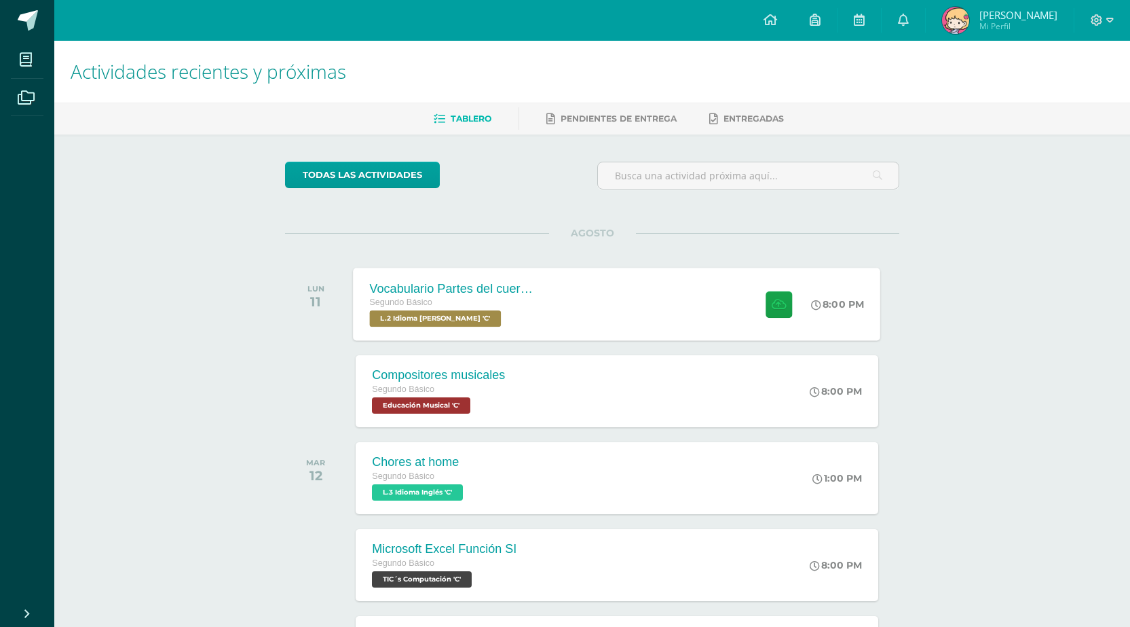
click at [480, 326] on span "L.2 Idioma [PERSON_NAME] 'C'" at bounding box center [436, 318] width 132 height 16
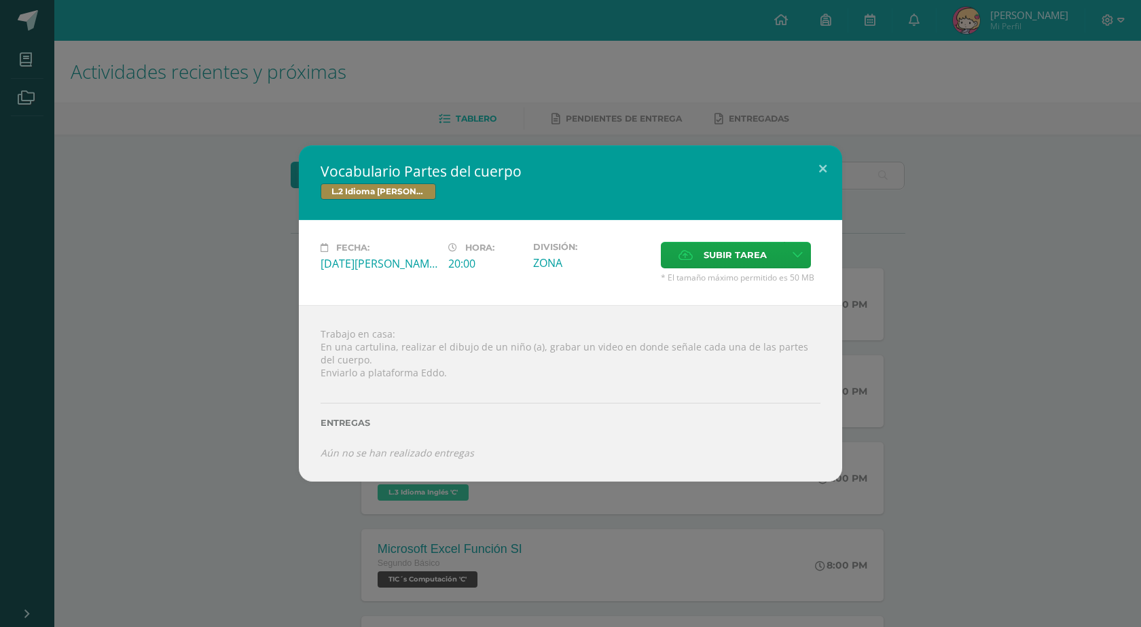
click at [263, 185] on div "Vocabulario Partes del cuerpo L.2 Idioma [PERSON_NAME] Fecha: [DATE][PERSON_NAM…" at bounding box center [570, 312] width 1130 height 335
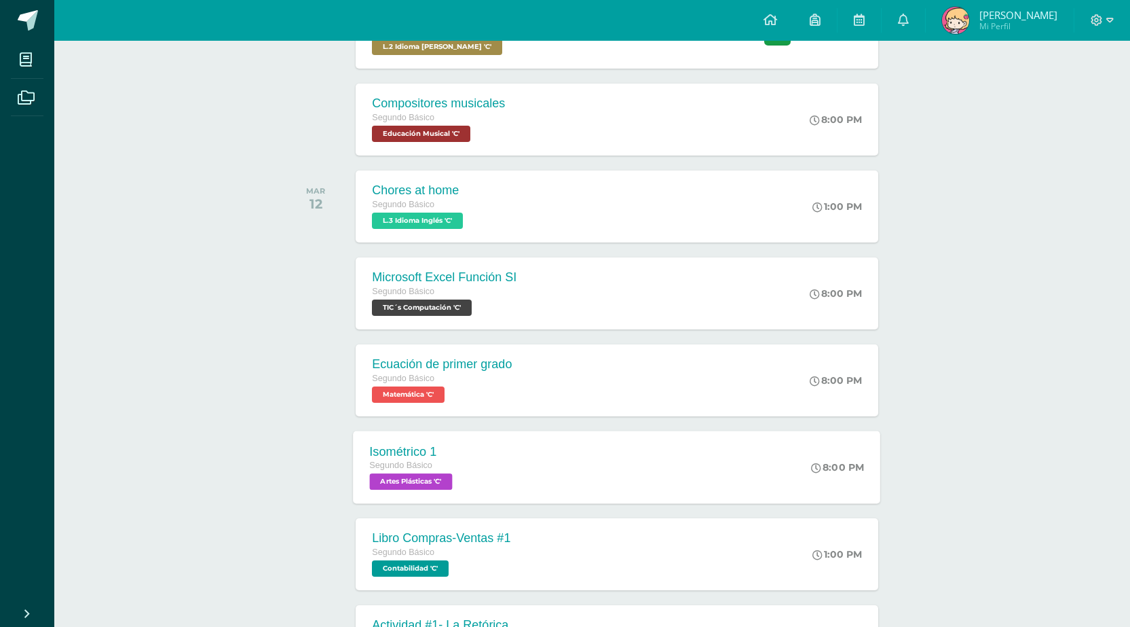
scroll to position [407, 0]
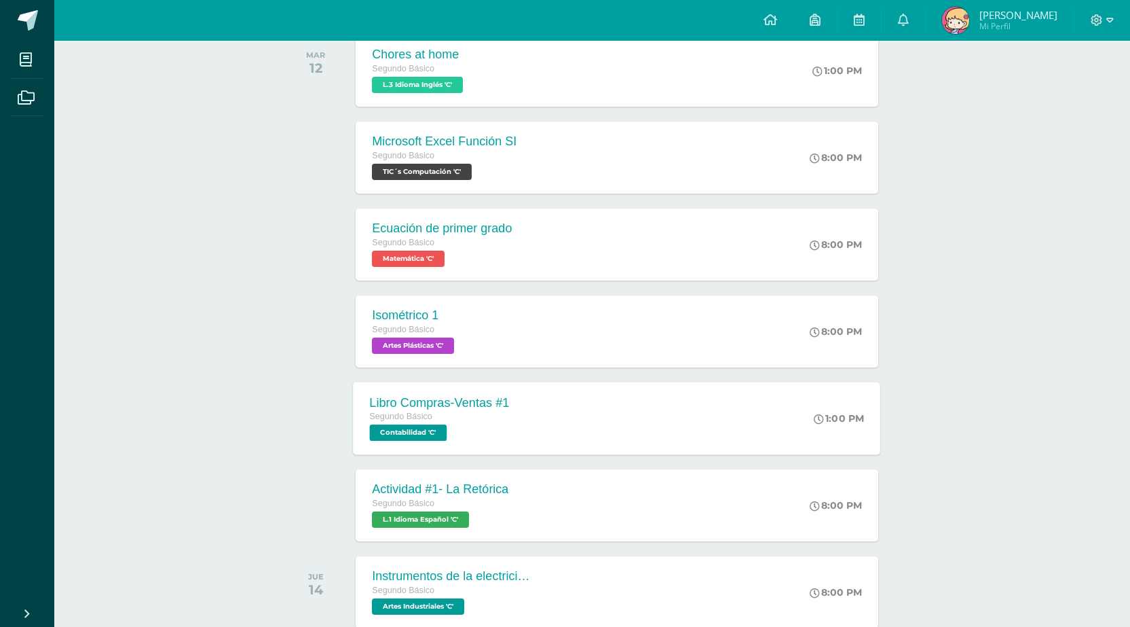
click at [510, 447] on div "Libro Compras-Ventas #1 Segundo Básico Contabilidad 'C'" at bounding box center [440, 418] width 172 height 73
click at [449, 497] on div "Segundo Básico" at bounding box center [439, 503] width 138 height 15
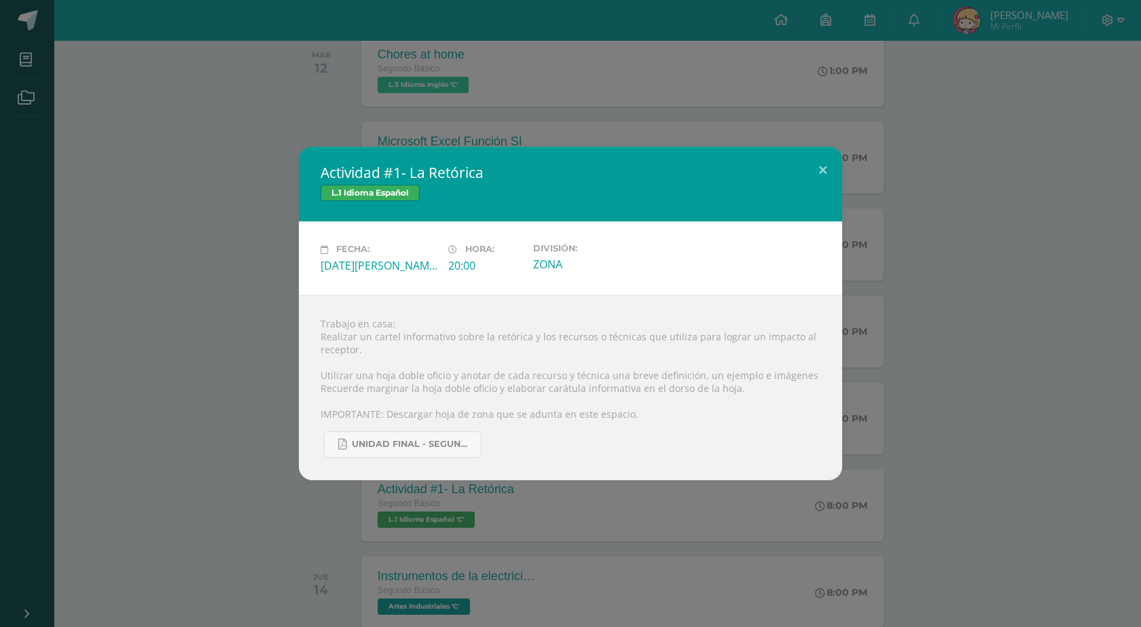
click at [249, 428] on div "Actividad #1- La Retórica L.1 Idioma Español Fecha: [DATE][PERSON_NAME] Hora: 2…" at bounding box center [570, 313] width 1130 height 333
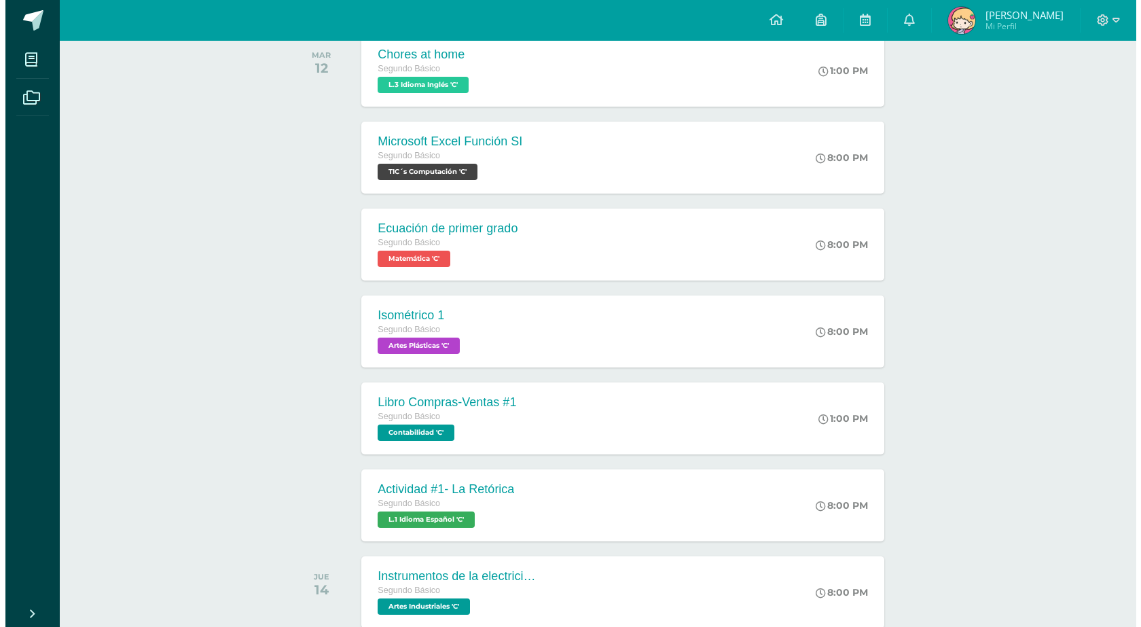
scroll to position [0, 0]
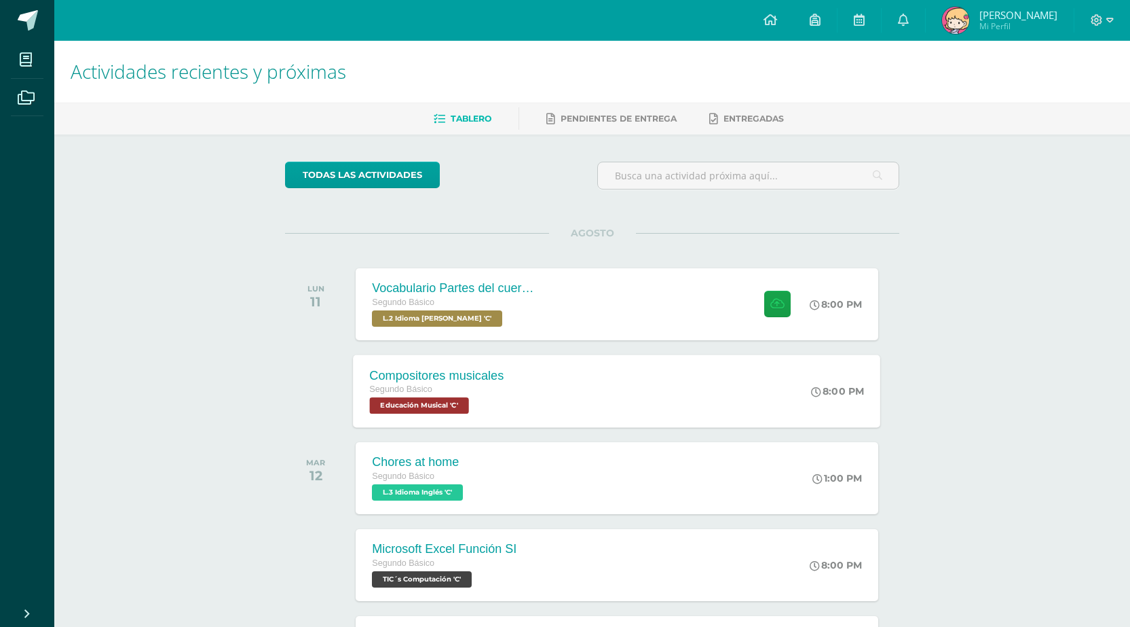
click at [518, 364] on div "Compositores musicales Segundo Básico Educación Musical 'C'" at bounding box center [437, 390] width 167 height 73
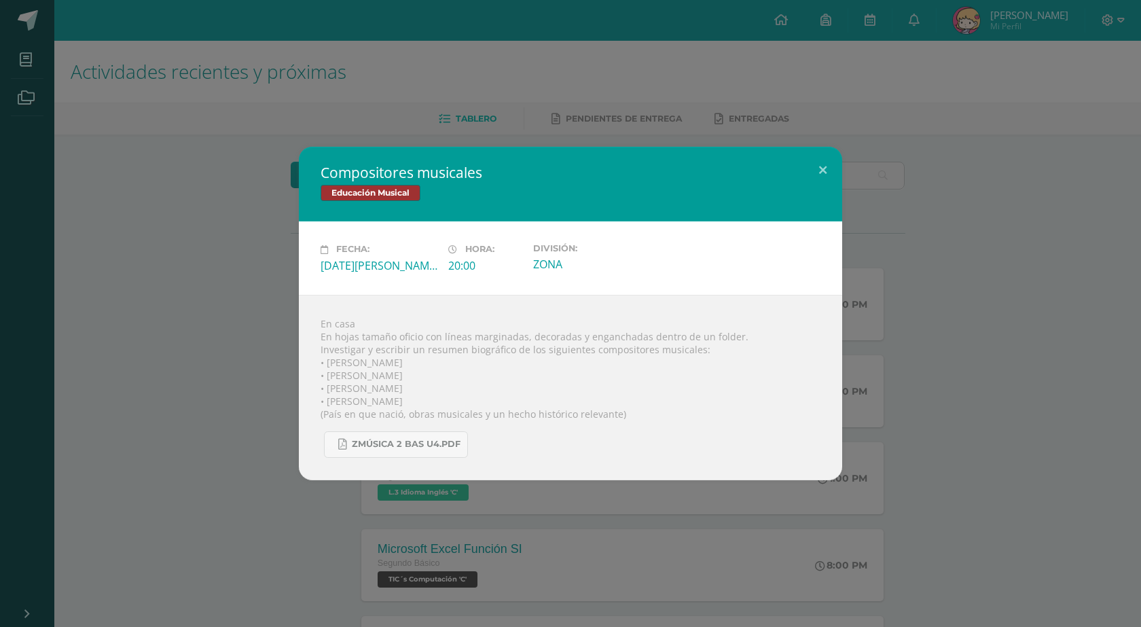
drag, startPoint x: 323, startPoint y: 348, endPoint x: 354, endPoint y: 370, distance: 37.9
click at [334, 346] on div "En casa En hojas tamaño oficio con líneas marginadas, decoradas y enganchadas d…" at bounding box center [570, 387] width 543 height 185
click at [383, 354] on div "En casa En hojas tamaño oficio con líneas marginadas, decoradas y enganchadas d…" at bounding box center [570, 387] width 543 height 185
click at [407, 358] on div "En casa En hojas tamaño oficio con líneas marginadas, decoradas y enganchadas d…" at bounding box center [570, 387] width 543 height 185
click at [429, 407] on div "En casa En hojas tamaño oficio con líneas marginadas, decoradas y enganchadas d…" at bounding box center [570, 387] width 543 height 185
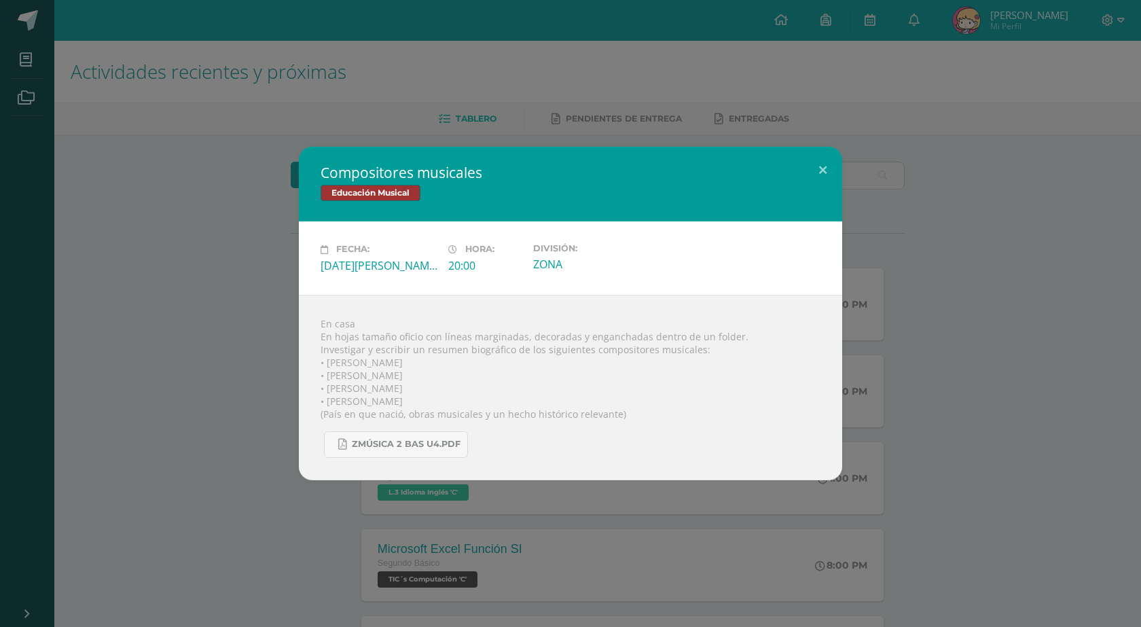
drag, startPoint x: 316, startPoint y: 348, endPoint x: 327, endPoint y: 348, distance: 10.9
click at [317, 347] on div "En casa En hojas tamaño oficio con líneas marginadas, decoradas y enganchadas d…" at bounding box center [570, 387] width 543 height 185
click at [322, 349] on div "En casa En hojas tamaño oficio con líneas marginadas, decoradas y enganchadas d…" at bounding box center [570, 387] width 543 height 185
drag, startPoint x: 322, startPoint y: 349, endPoint x: 388, endPoint y: 375, distance: 70.1
click at [388, 375] on div "En casa En hojas tamaño oficio con líneas marginadas, decoradas y enganchadas d…" at bounding box center [570, 387] width 543 height 185
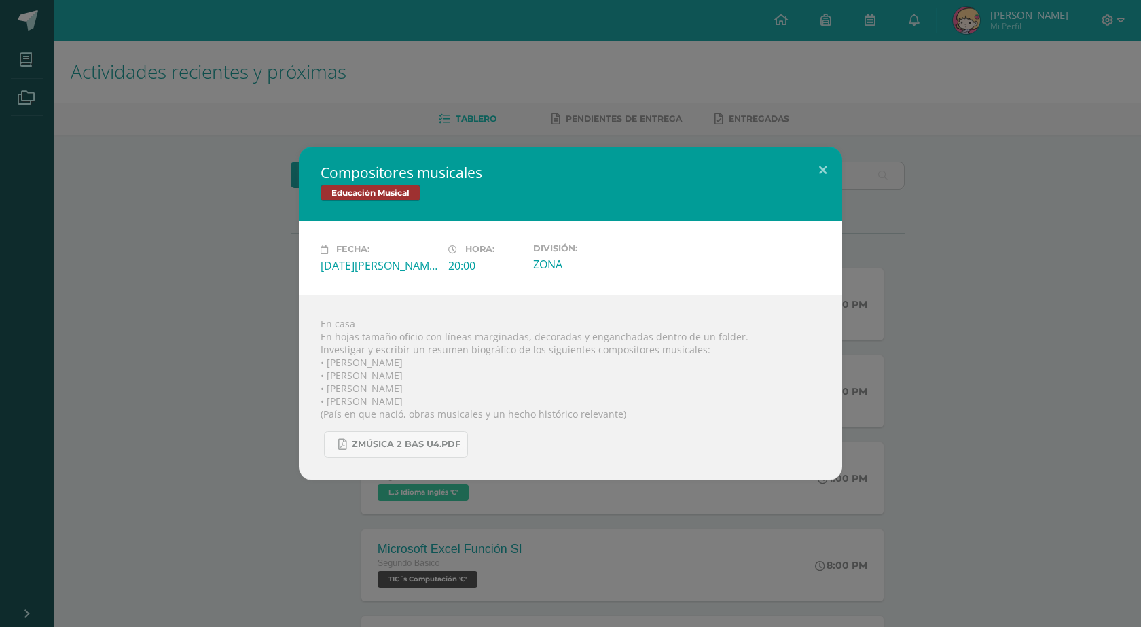
drag, startPoint x: 397, startPoint y: 386, endPoint x: 400, endPoint y: 403, distance: 17.2
click at [400, 403] on div "En casa En hojas tamaño oficio con líneas marginadas, decoradas y enganchadas d…" at bounding box center [570, 387] width 543 height 185
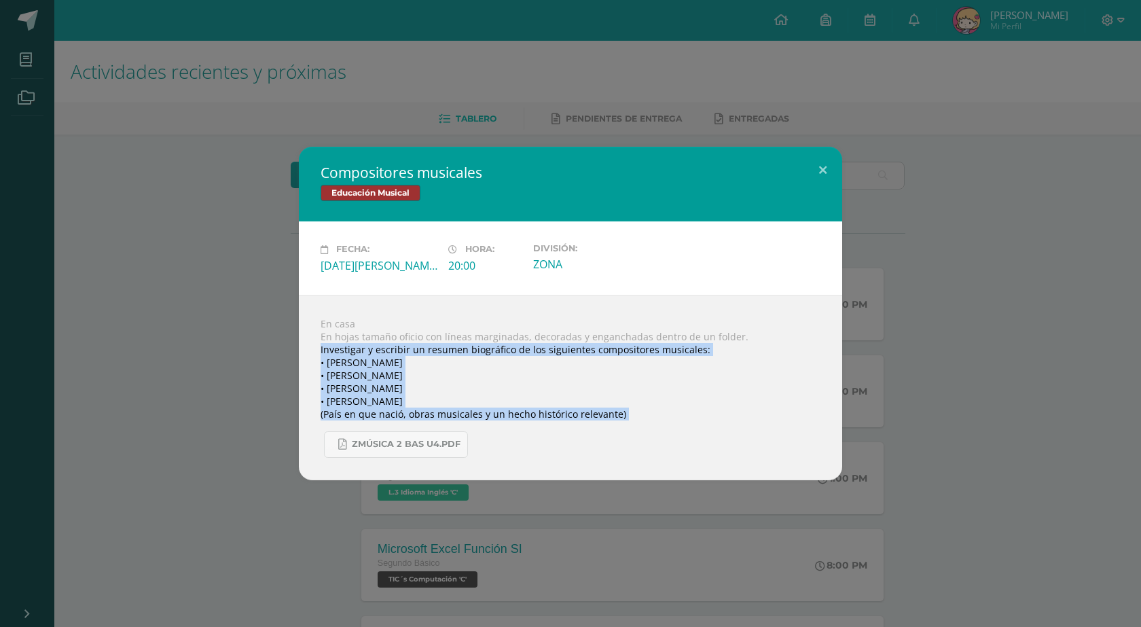
drag, startPoint x: 320, startPoint y: 349, endPoint x: 420, endPoint y: 421, distance: 122.5
click at [420, 421] on div "En casa En hojas tamaño oficio con líneas marginadas, decoradas y enganchadas d…" at bounding box center [570, 387] width 543 height 185
copy body "Investigar y escribir un resumen biográfico de los siguientes compositores musi…"
click at [451, 439] on span "Zmúsica 2 Bas U4.pdf" at bounding box center [406, 444] width 109 height 11
copy body "Investigar y escribir un resumen biográfico de los siguientes compositores musi…"
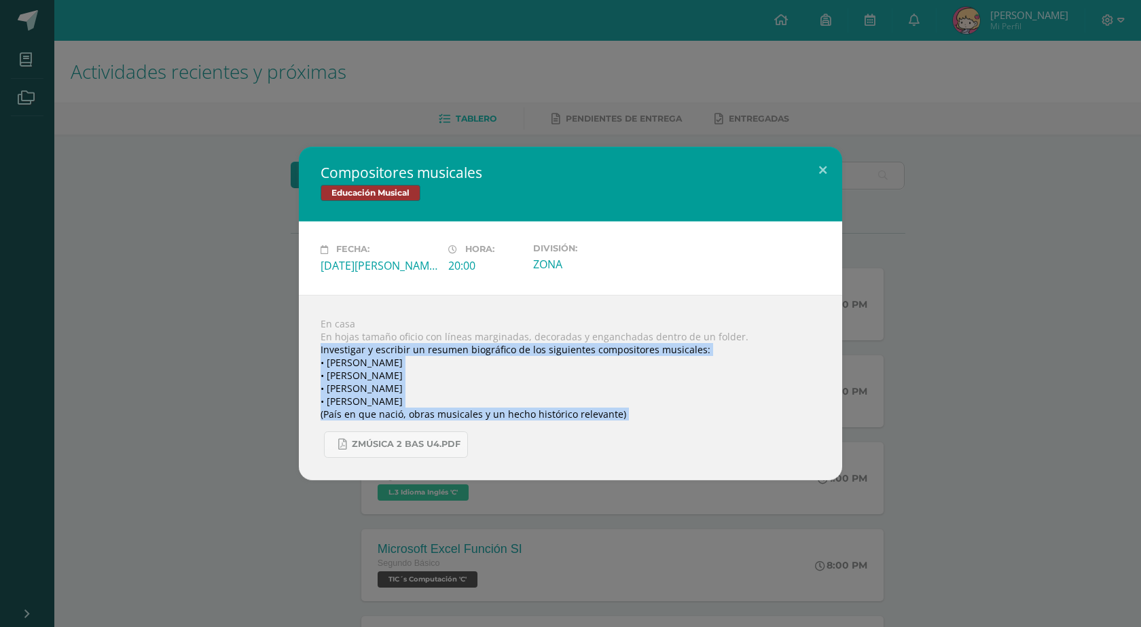
click at [323, 347] on div "En casa En hojas tamaño oficio con líneas marginadas, decoradas y enganchadas d…" at bounding box center [570, 387] width 543 height 185
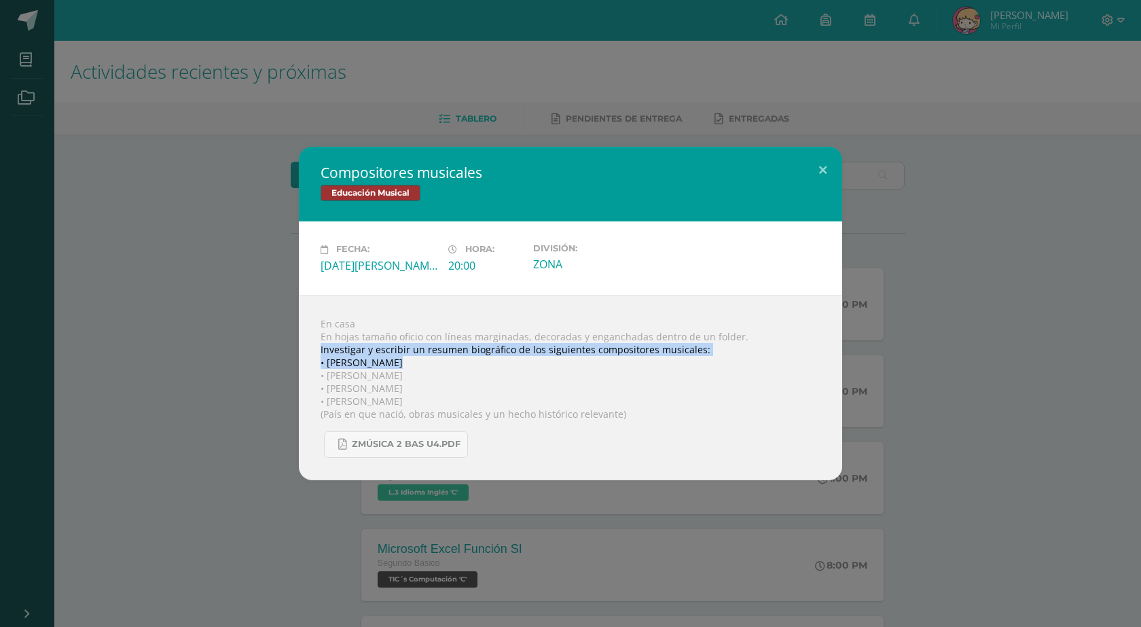
drag, startPoint x: 321, startPoint y: 346, endPoint x: 390, endPoint y: 363, distance: 70.6
click at [390, 363] on div "En casa En hojas tamaño oficio con líneas marginadas, decoradas y enganchadas d…" at bounding box center [570, 387] width 543 height 185
copy div "Investigar y escribir un resumen biográfico de los siguientes compositores musi…"
click at [322, 336] on div "En casa En hojas tamaño oficio con líneas marginadas, decoradas y enganchadas d…" at bounding box center [570, 387] width 543 height 185
click at [402, 395] on div "En casa En hojas tamaño oficio con líneas marginadas, decoradas y enganchadas d…" at bounding box center [570, 387] width 543 height 185
